Goal: Task Accomplishment & Management: Use online tool/utility

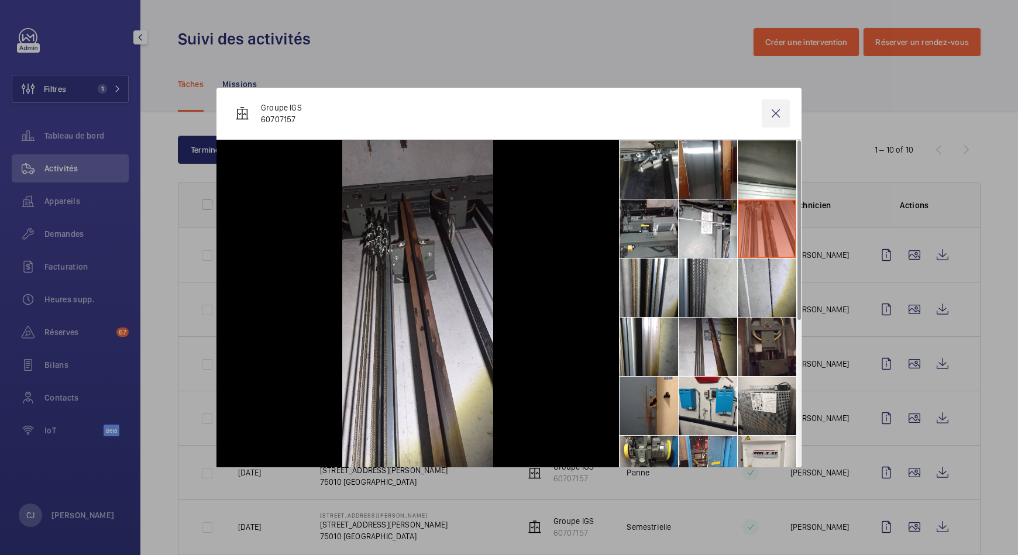
scroll to position [207, 0]
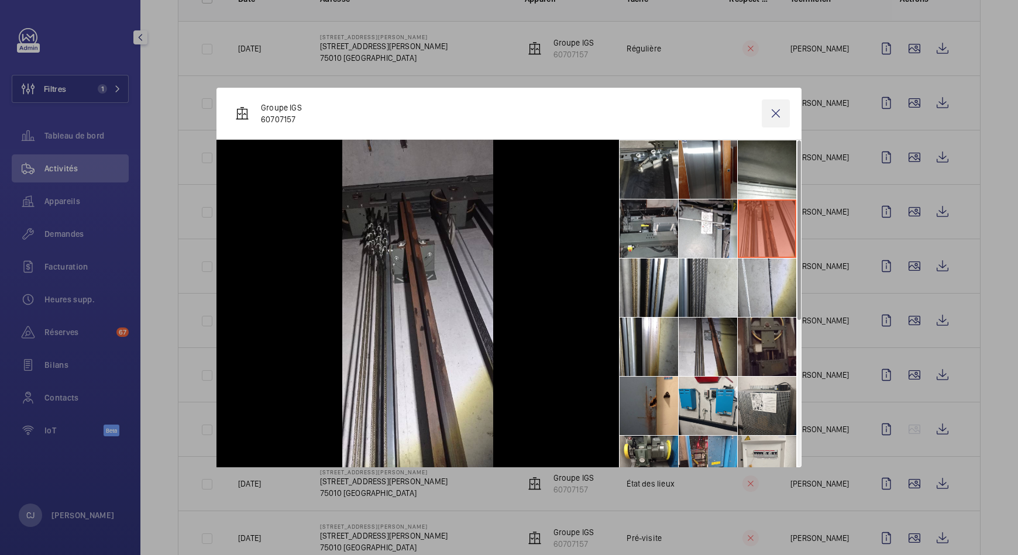
click at [780, 107] on wm-front-icon-button at bounding box center [776, 114] width 28 height 28
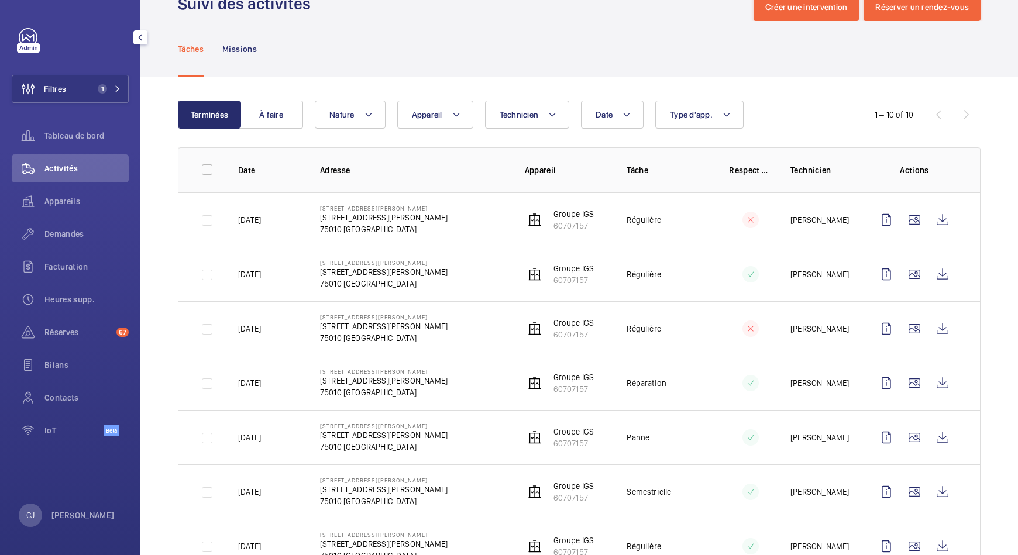
scroll to position [0, 0]
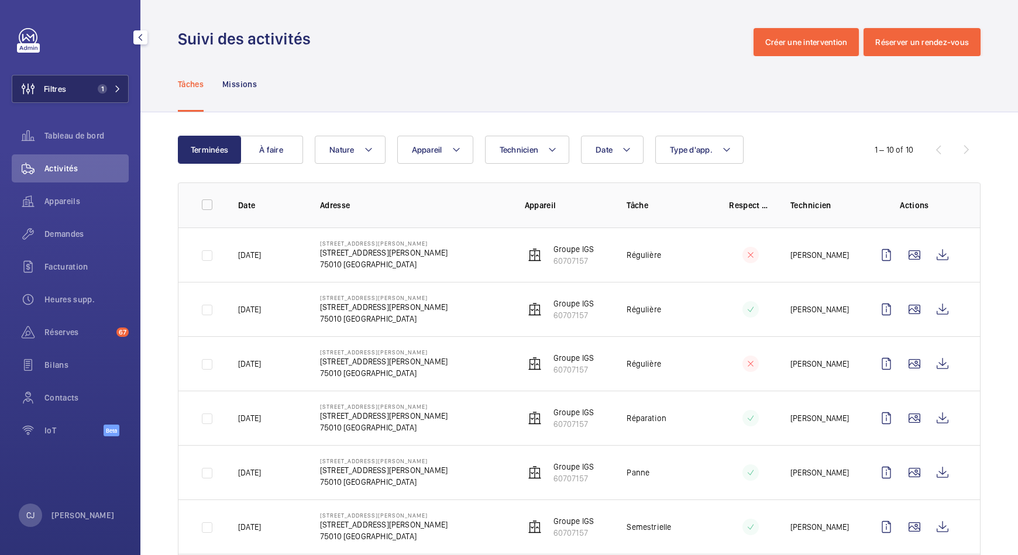
click at [97, 87] on span "1" at bounding box center [100, 88] width 14 height 9
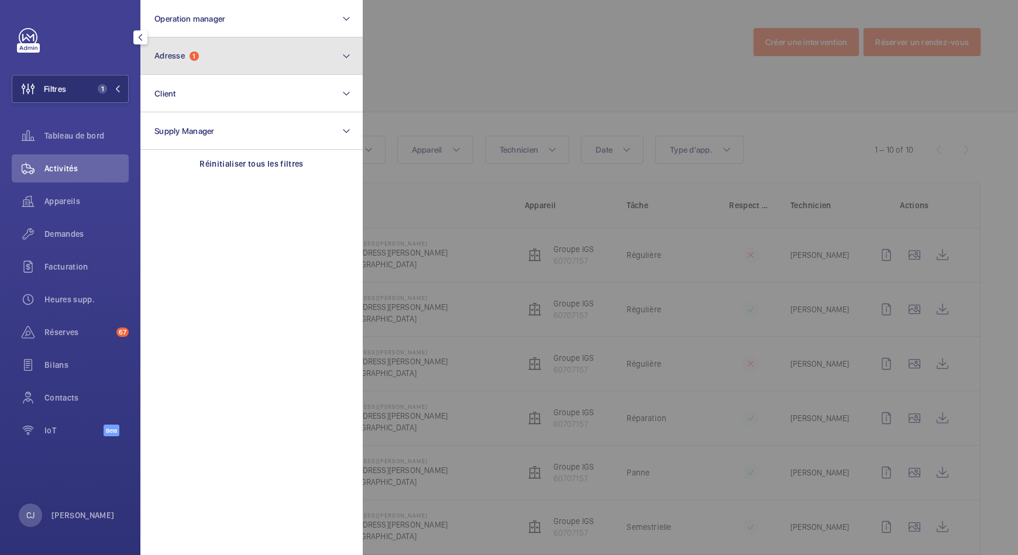
click at [179, 61] on button "Adresse 1" at bounding box center [251, 55] width 222 height 37
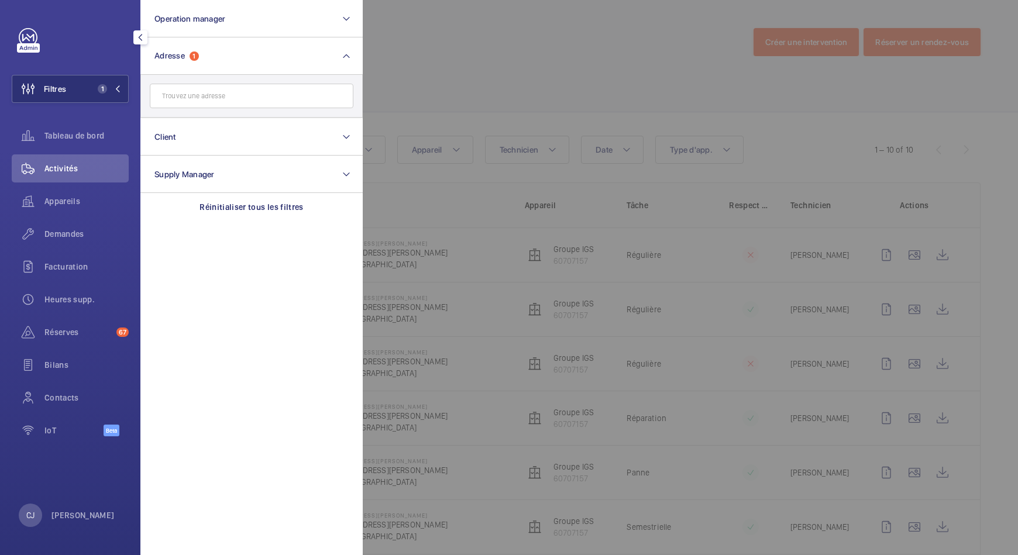
click at [191, 95] on input "text" at bounding box center [252, 96] width 204 height 25
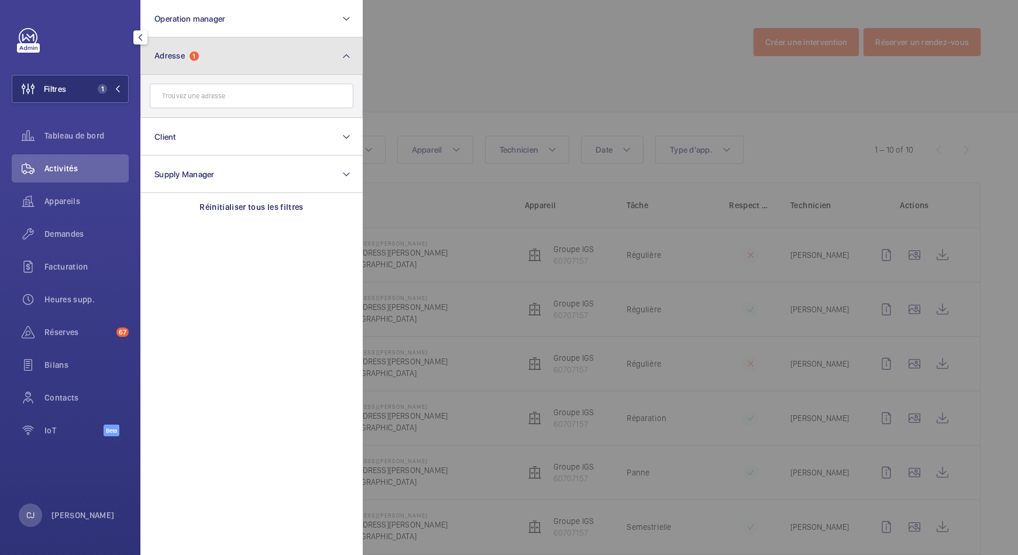
click at [209, 67] on button "Adresse 1" at bounding box center [251, 55] width 222 height 37
click at [207, 56] on button "Adresse 1" at bounding box center [251, 55] width 222 height 37
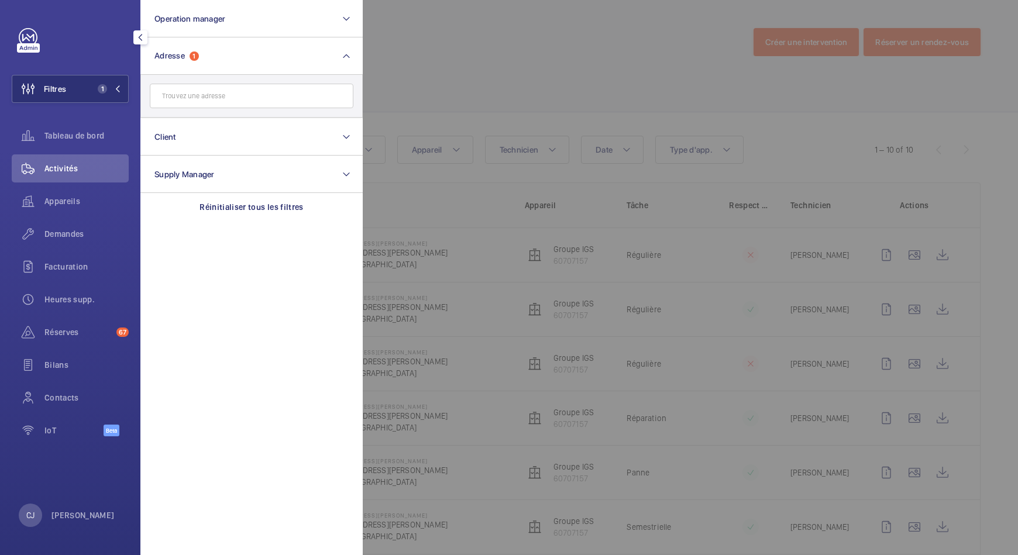
click at [187, 96] on input "text" at bounding box center [252, 96] width 204 height 25
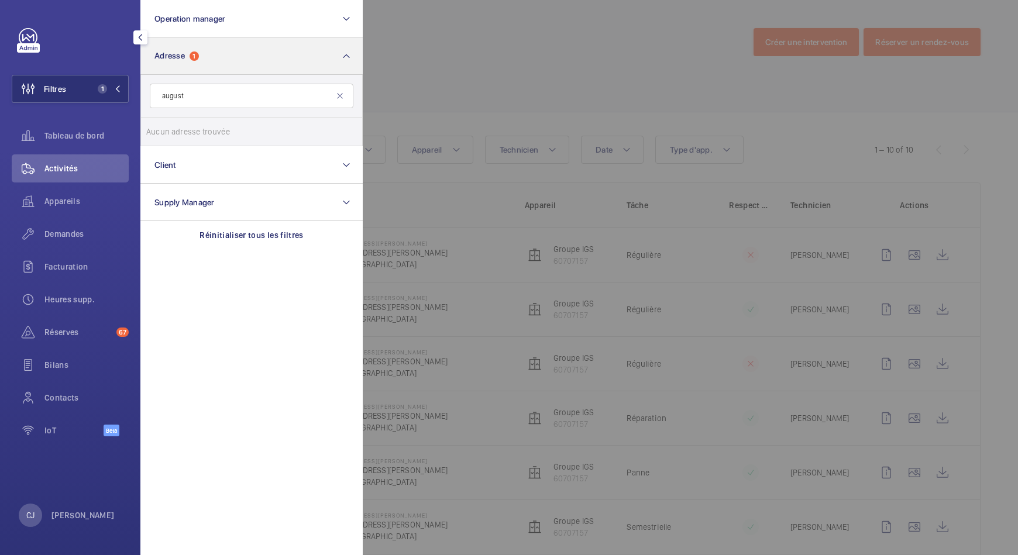
type input "august"
click at [351, 56] on mat-icon at bounding box center [346, 56] width 9 height 14
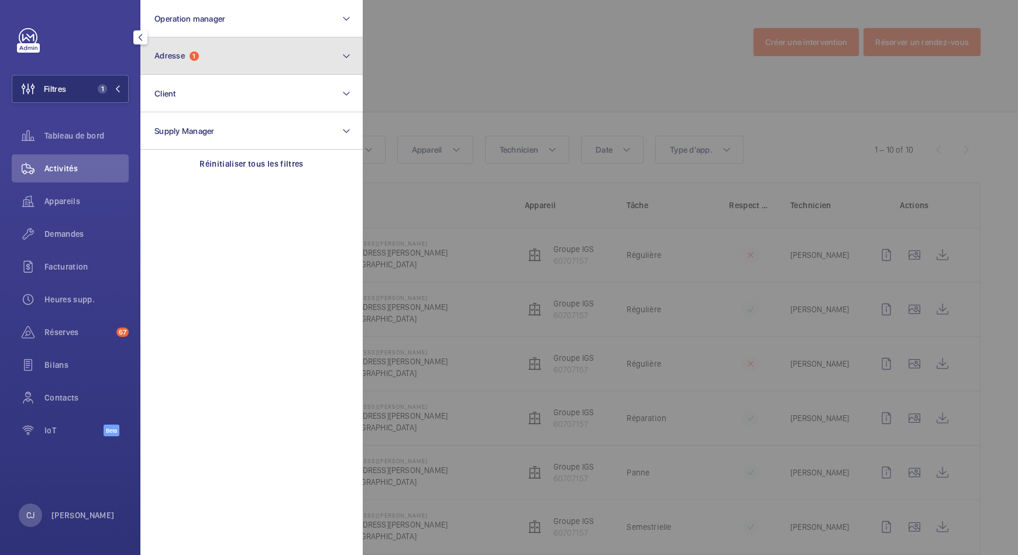
click at [348, 56] on mat-icon at bounding box center [346, 56] width 9 height 14
click at [207, 52] on button "Adresse 1" at bounding box center [251, 55] width 222 height 37
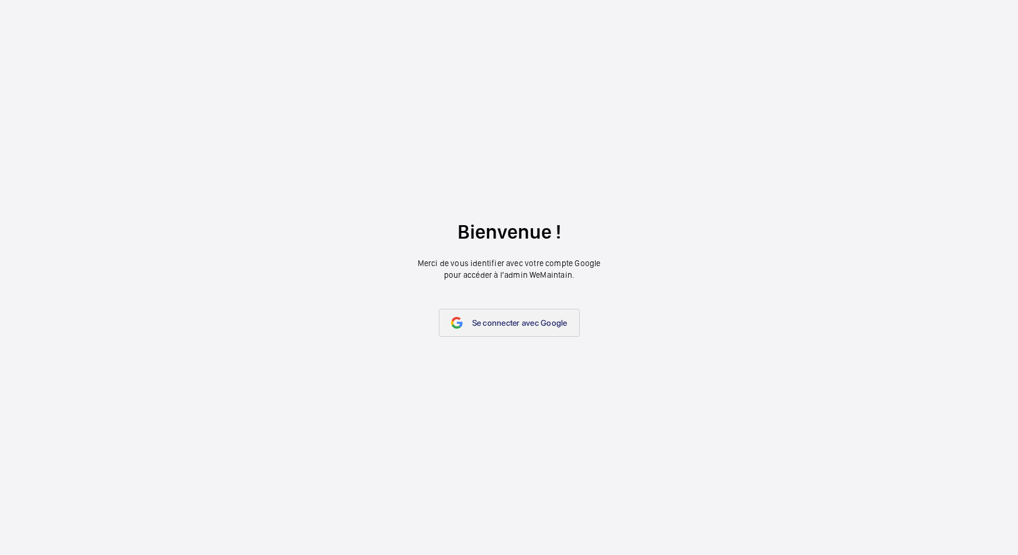
click at [529, 323] on span "Se connecter avec Google" at bounding box center [519, 322] width 95 height 9
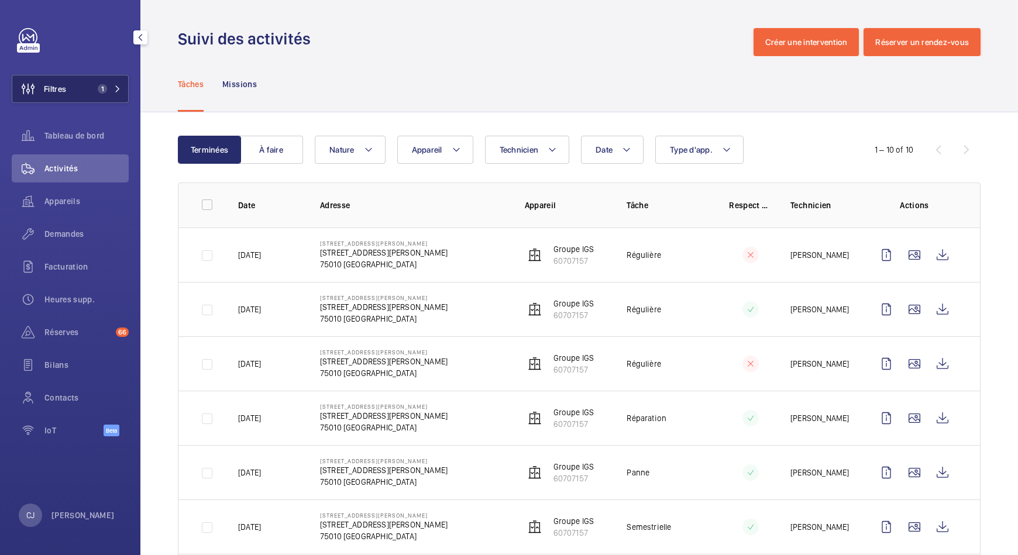
click at [66, 87] on span "Filtres" at bounding box center [55, 89] width 22 height 12
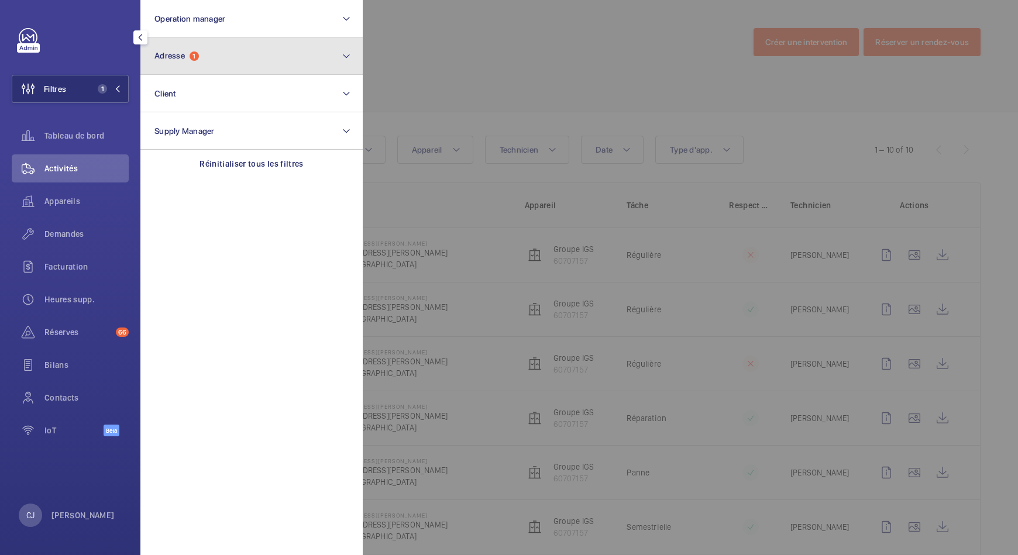
click at [170, 54] on span "Adresse" at bounding box center [170, 55] width 30 height 9
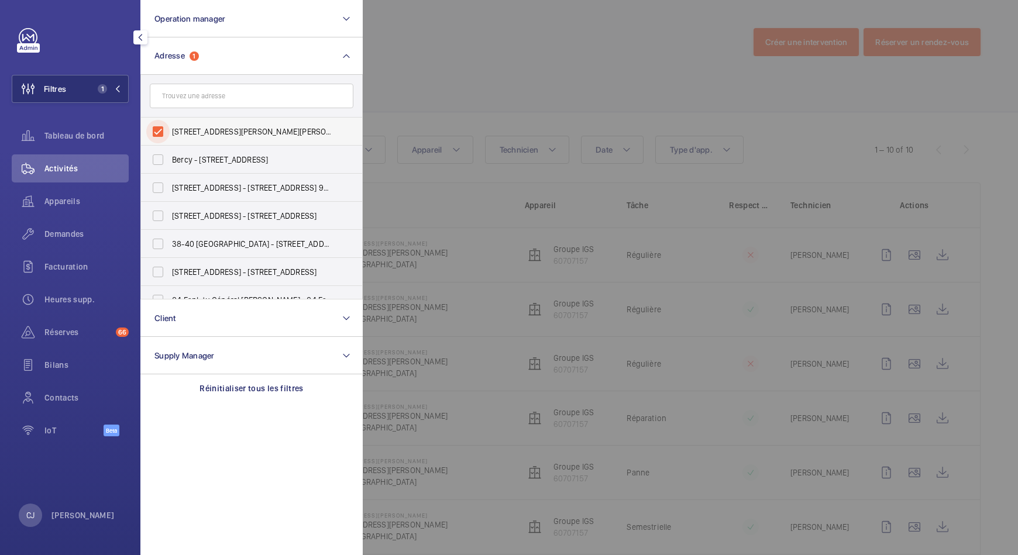
click at [161, 129] on input "5 Rue Alexandre Parodi 75010 Paris - 5 Rue Alexandre Parodi, PARIS 75010" at bounding box center [157, 131] width 23 height 23
checkbox input "false"
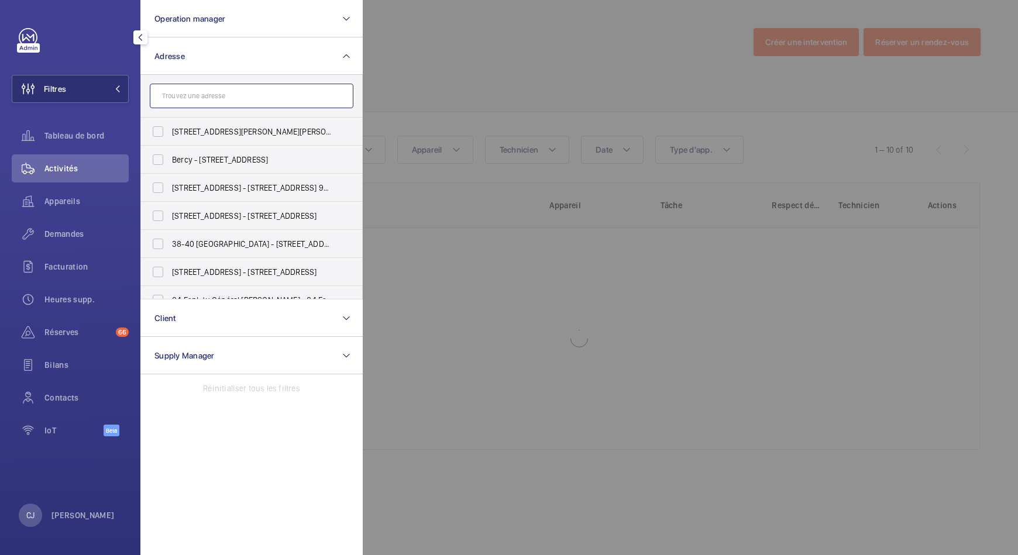
click at [191, 101] on input "text" at bounding box center [252, 96] width 204 height 25
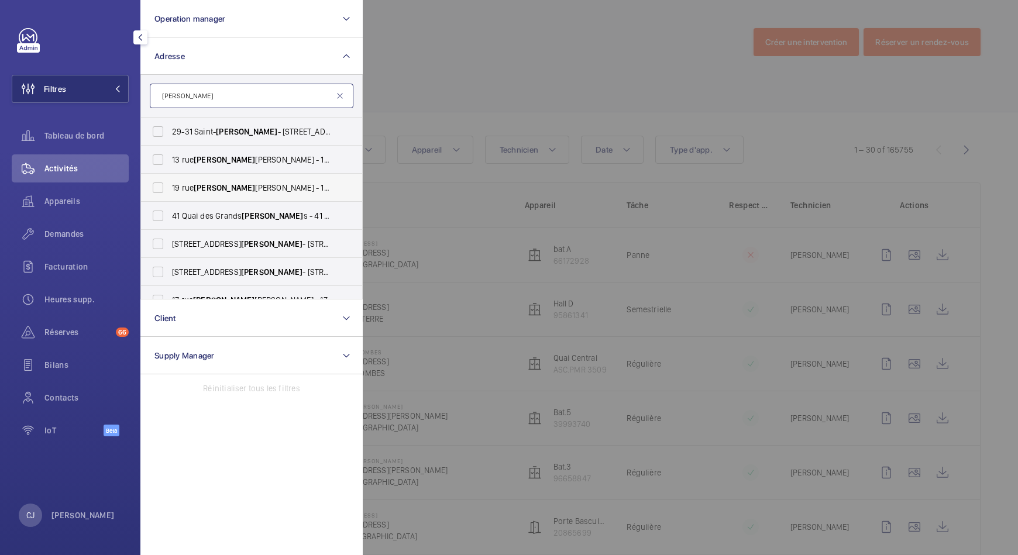
type input "augustin"
click at [209, 183] on span "Augustin" at bounding box center [224, 187] width 61 height 9
click at [170, 183] on input "19 rue Augustin Thierry - 19 rue Augustin Thierry, PARIS 75019" at bounding box center [157, 187] width 23 height 23
checkbox input "true"
click at [64, 166] on span "Activités" at bounding box center [86, 169] width 84 height 12
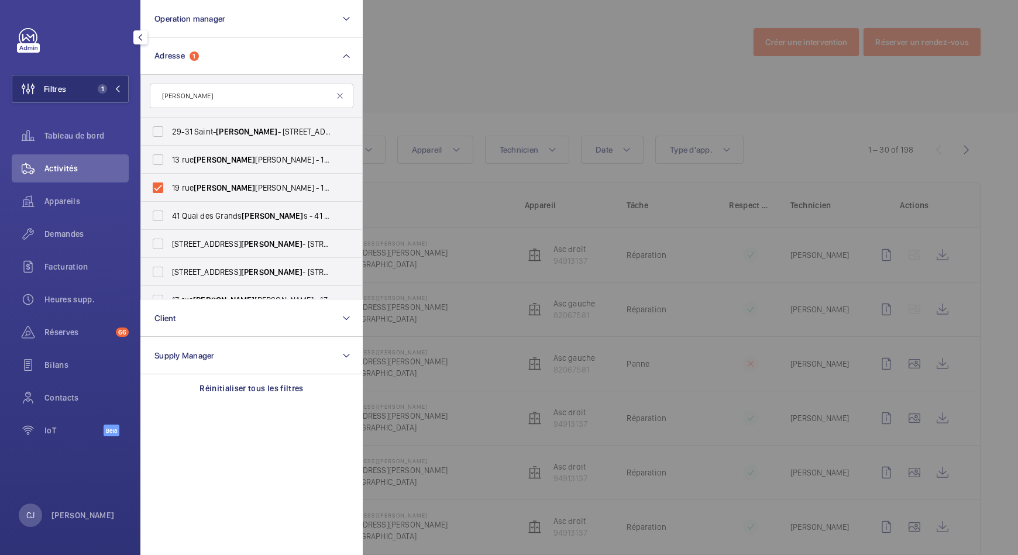
click at [64, 166] on span "Activités" at bounding box center [86, 169] width 84 height 12
click at [596, 98] on div at bounding box center [872, 277] width 1018 height 555
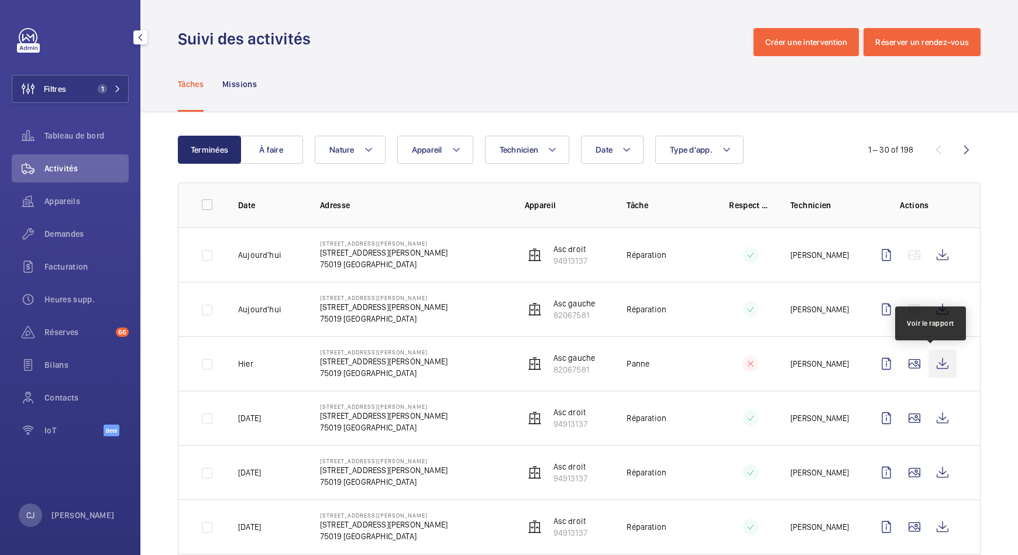
click at [931, 363] on wm-front-icon-button at bounding box center [943, 364] width 28 height 28
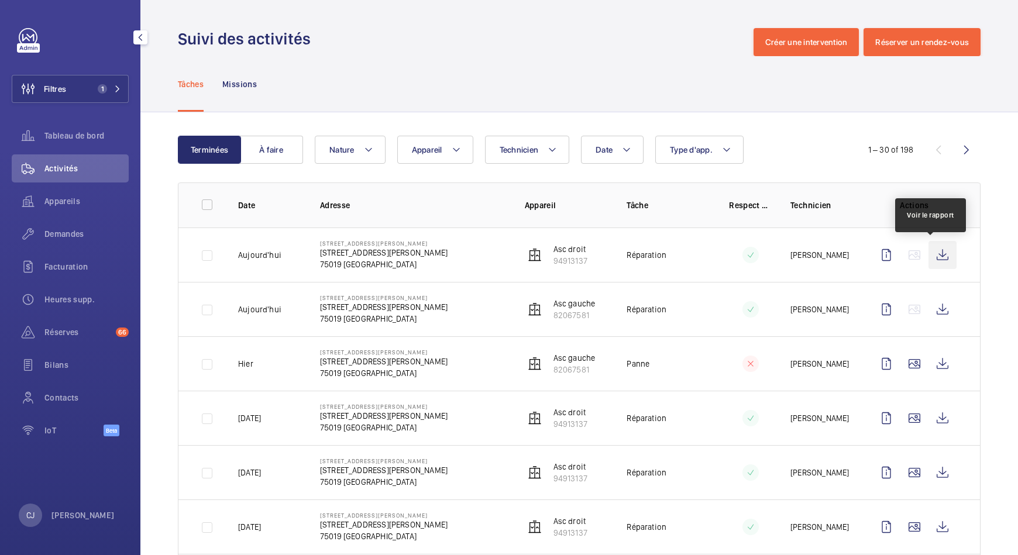
click at [931, 256] on wm-front-icon-button at bounding box center [943, 255] width 28 height 28
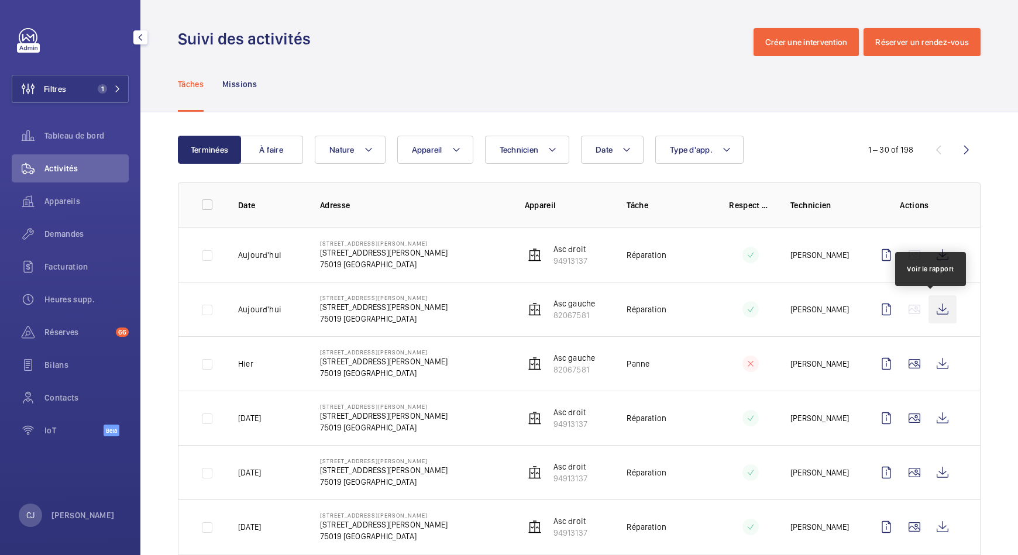
click at [929, 303] on wm-front-icon-button at bounding box center [943, 310] width 28 height 28
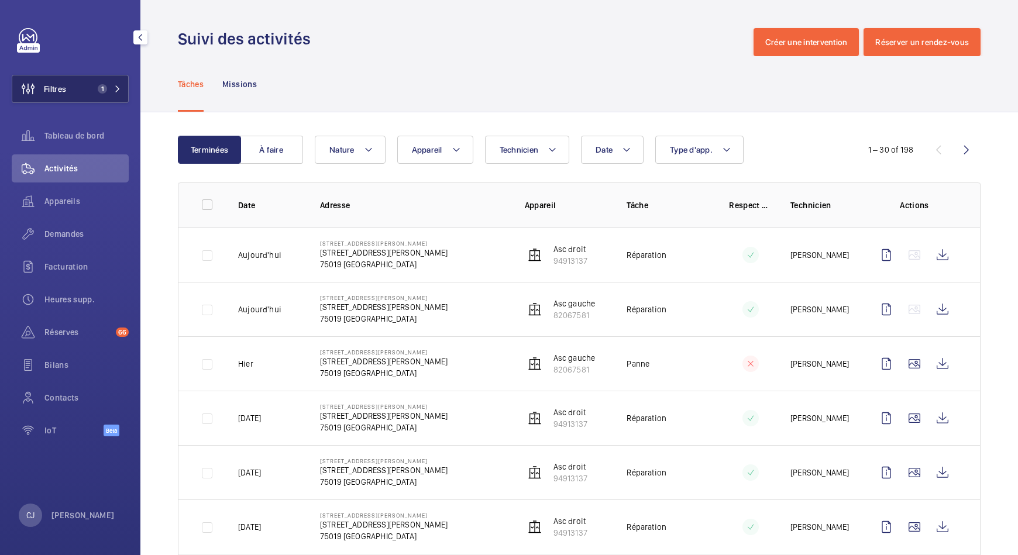
click at [94, 91] on span "1" at bounding box center [100, 88] width 14 height 9
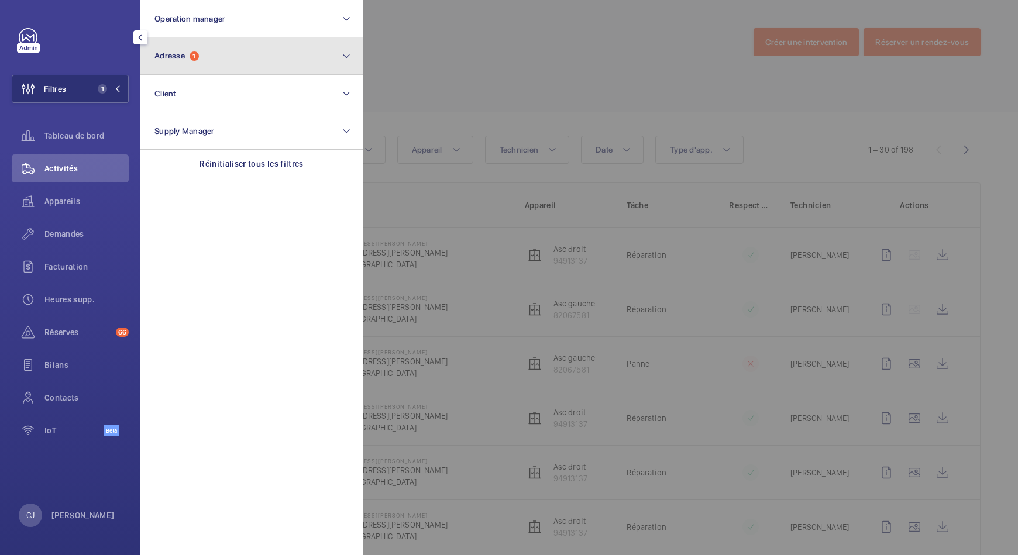
click at [217, 65] on button "Adresse 1" at bounding box center [251, 55] width 222 height 37
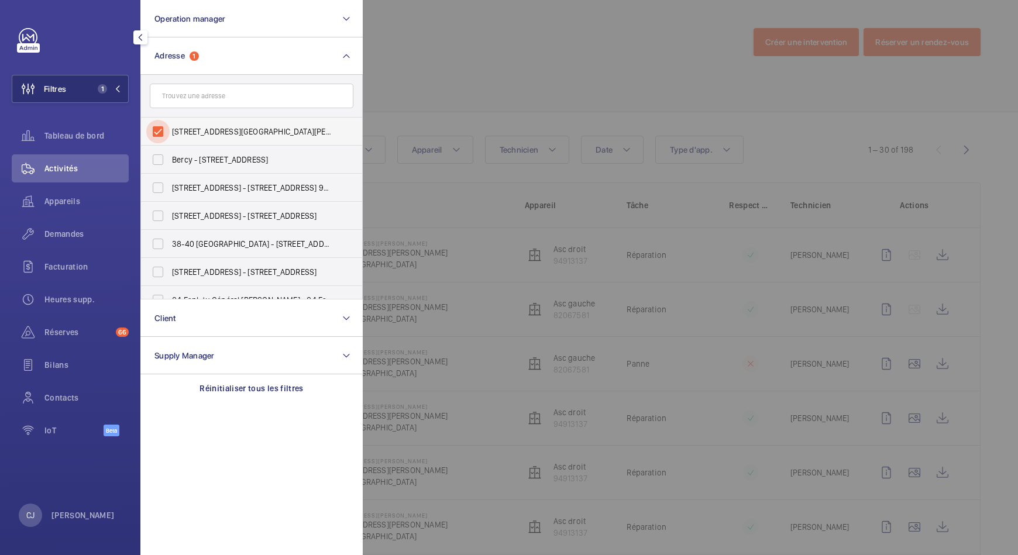
click at [167, 132] on input "19 rue Augustin Thierry - 19 rue Augustin Thierry, PARIS 75019" at bounding box center [157, 131] width 23 height 23
checkbox input "false"
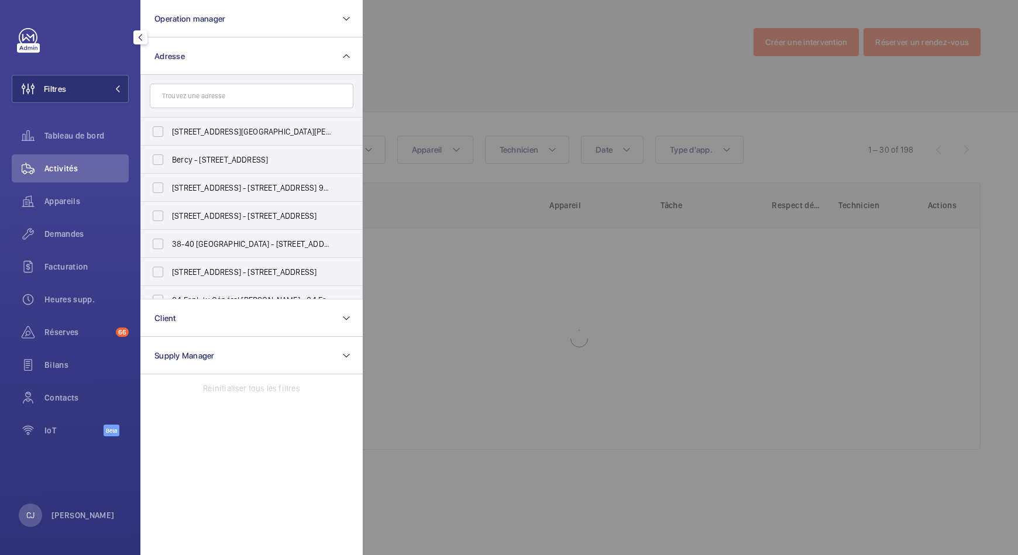
click at [522, 70] on div at bounding box center [872, 277] width 1018 height 555
